Goal: Find specific page/section: Find specific page/section

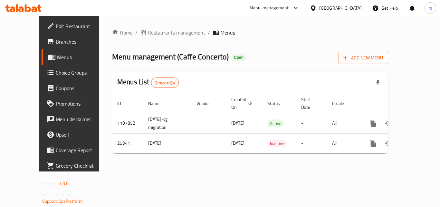
click at [15, 3] on div at bounding box center [23, 8] width 47 height 13
click at [18, 6] on icon at bounding box center [17, 7] width 2 height 7
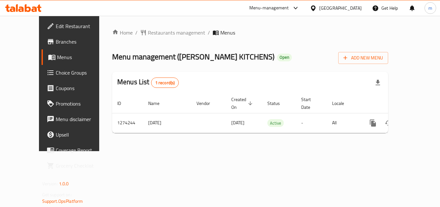
click at [35, 9] on icon at bounding box center [34, 8] width 5 height 5
click at [27, 5] on icon at bounding box center [23, 8] width 36 height 8
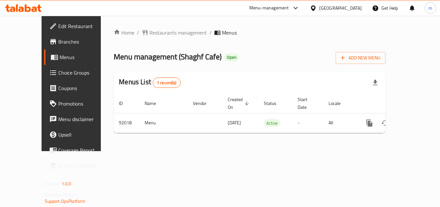
click at [26, 12] on icon at bounding box center [28, 8] width 6 height 8
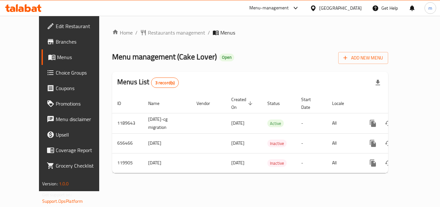
click at [47, 75] on span at bounding box center [51, 73] width 9 height 8
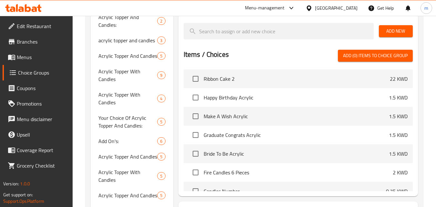
scroll to position [258, 0]
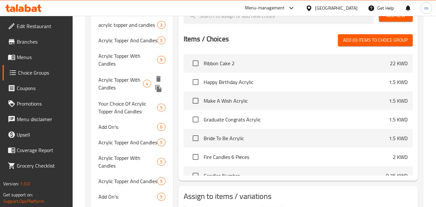
drag, startPoint x: 121, startPoint y: 89, endPoint x: 290, endPoint y: 91, distance: 169.0
click at [121, 89] on span "Acrylic Topper With Candles" at bounding box center [120, 83] width 44 height 15
type input "Acrylic Topper With Candles"
type input "اكليرك توبر مع شموع"
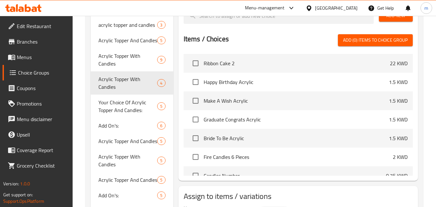
scroll to position [64, 0]
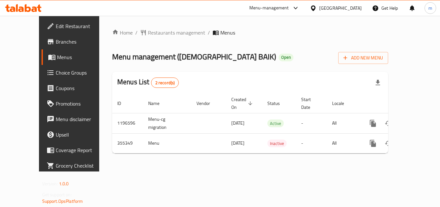
click at [26, 12] on div at bounding box center [23, 8] width 47 height 13
click at [32, 10] on icon at bounding box center [34, 8] width 5 height 5
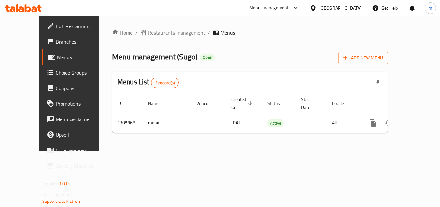
click at [20, 5] on icon at bounding box center [23, 8] width 36 height 8
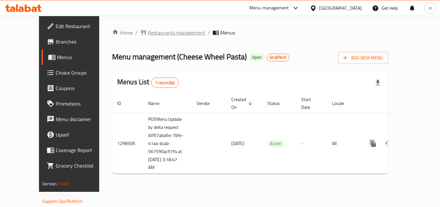
click at [154, 33] on span "Restaurants management" at bounding box center [176, 33] width 57 height 8
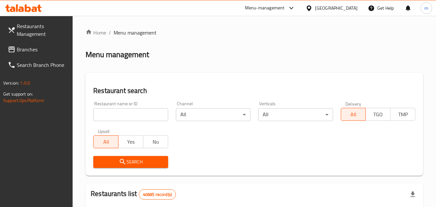
click at [134, 112] on input "search" at bounding box center [130, 114] width 74 height 13
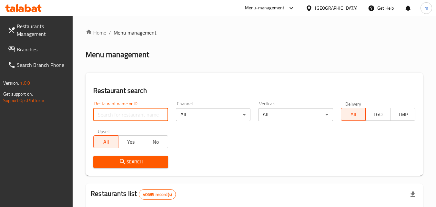
paste input "700938"
type input "700938"
click button "Search" at bounding box center [130, 162] width 74 height 12
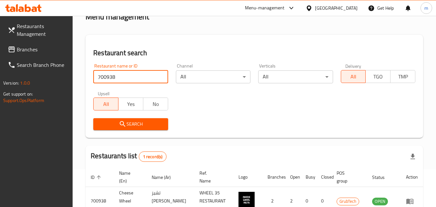
scroll to position [81, 0]
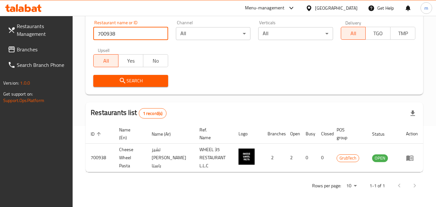
click at [34, 8] on icon at bounding box center [34, 8] width 5 height 5
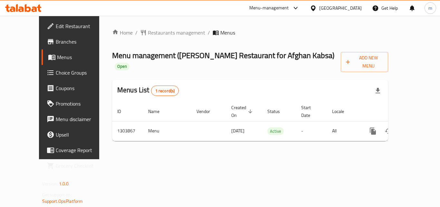
click at [30, 8] on icon at bounding box center [28, 8] width 6 height 8
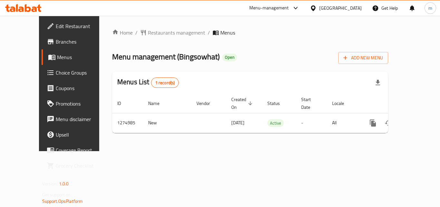
click at [23, 10] on icon at bounding box center [20, 8] width 5 height 5
